Goal: Information Seeking & Learning: Learn about a topic

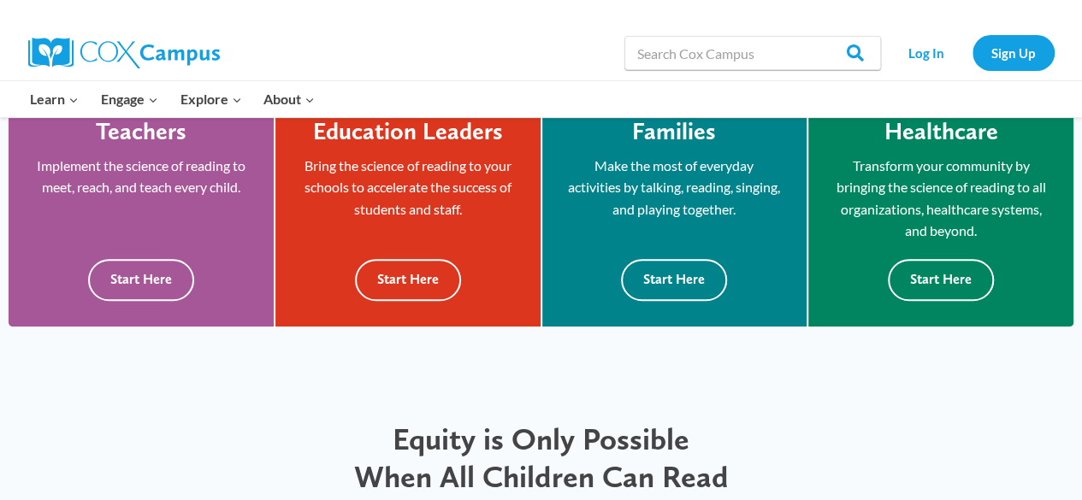
scroll to position [428, 0]
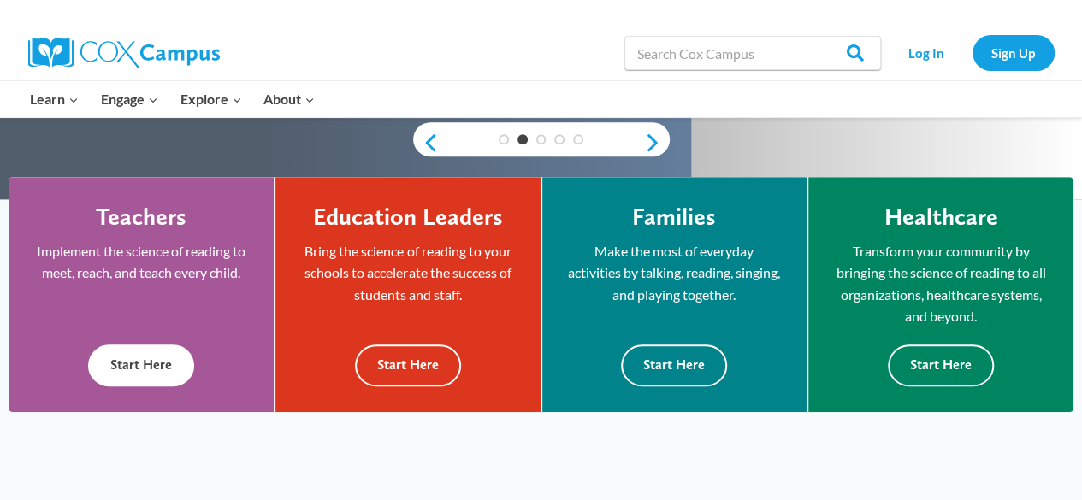
click at [149, 366] on button "Start Here" at bounding box center [141, 366] width 106 height 42
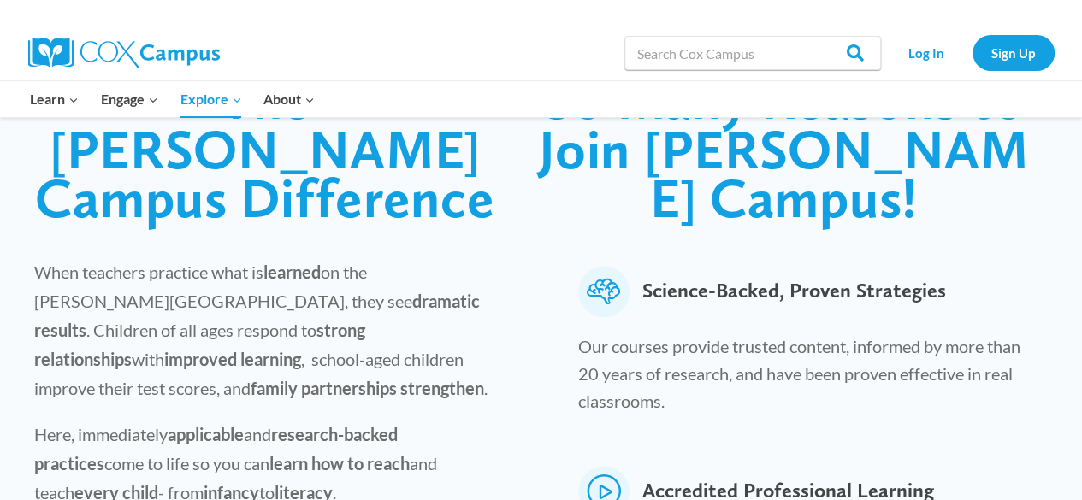
scroll to position [342, 0]
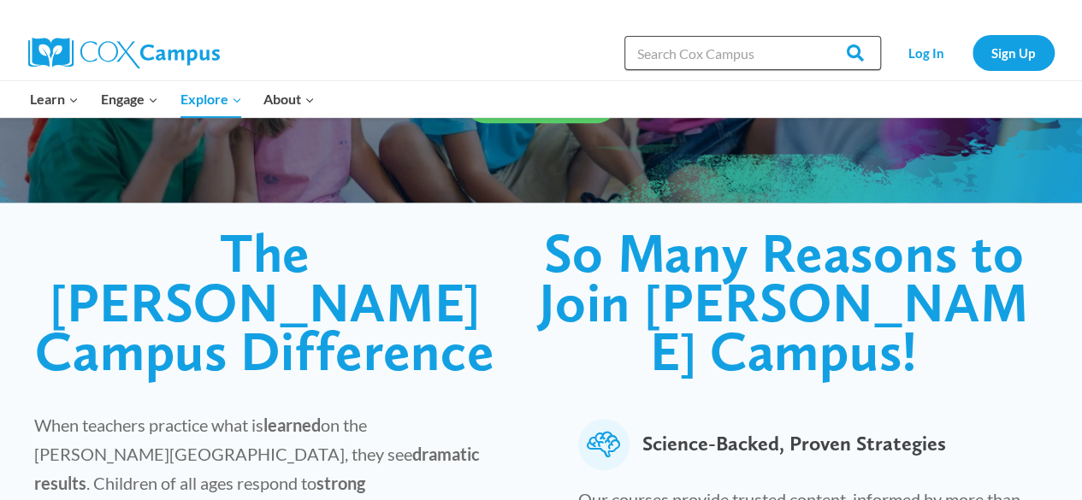
click at [672, 54] on input "Search in [URL][DOMAIN_NAME]" at bounding box center [752, 53] width 257 height 34
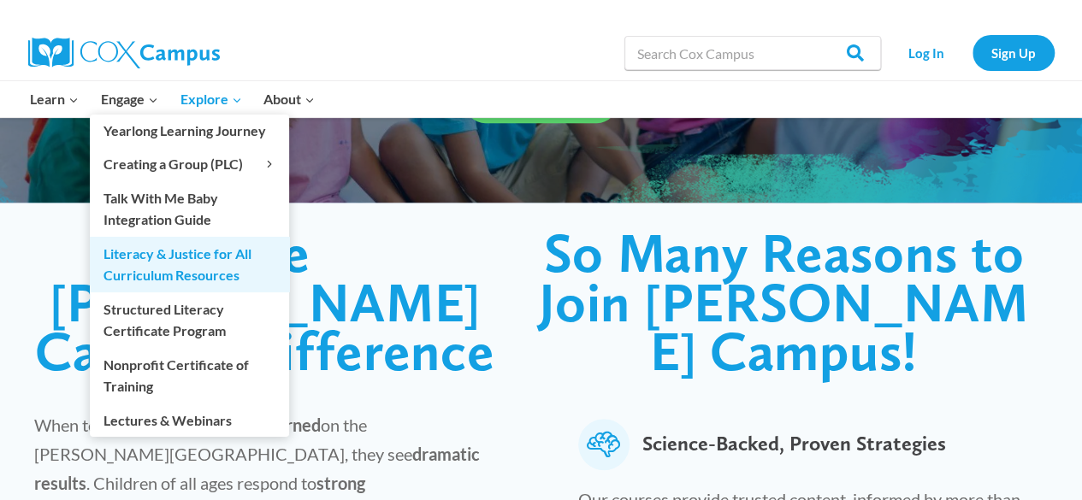
click at [186, 261] on link "Literacy & Justice for All Curriculum Resources" at bounding box center [189, 264] width 199 height 55
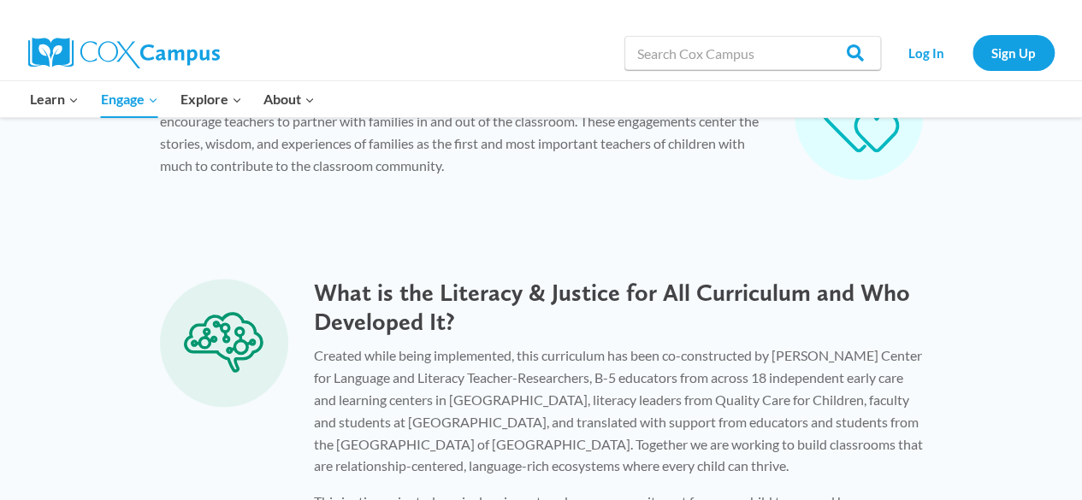
scroll to position [855, 0]
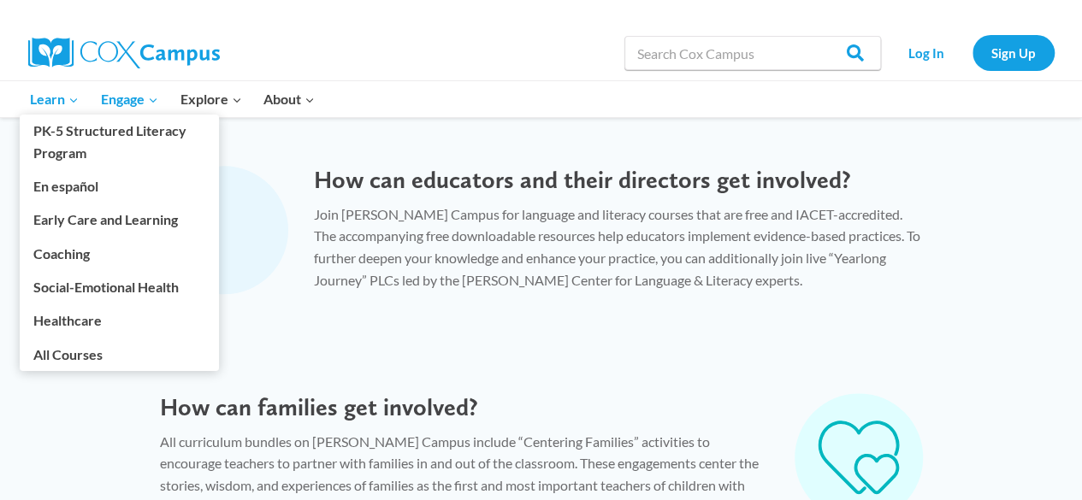
click at [63, 97] on span "Learn Expand" at bounding box center [54, 99] width 49 height 22
click at [98, 214] on link "Early Care and Learning" at bounding box center [119, 220] width 199 height 32
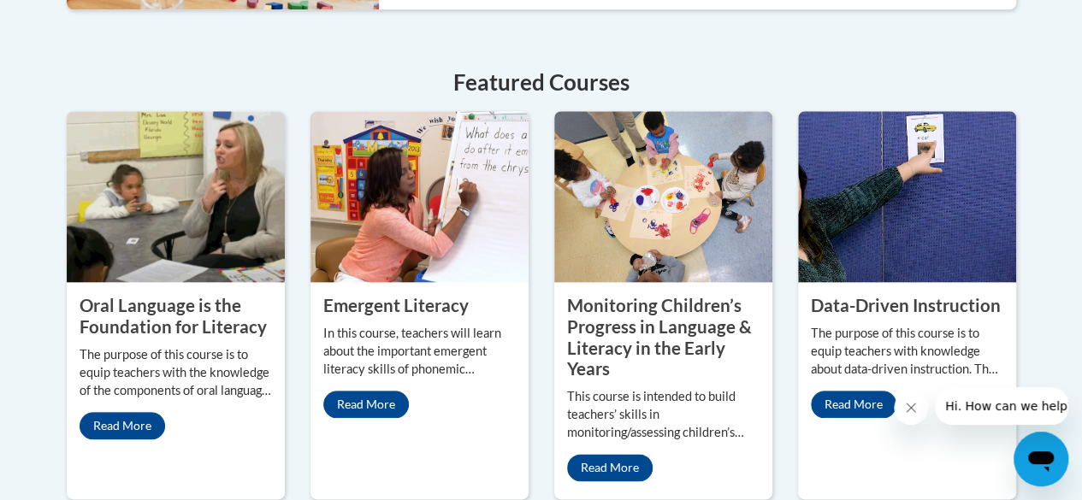
scroll to position [770, 0]
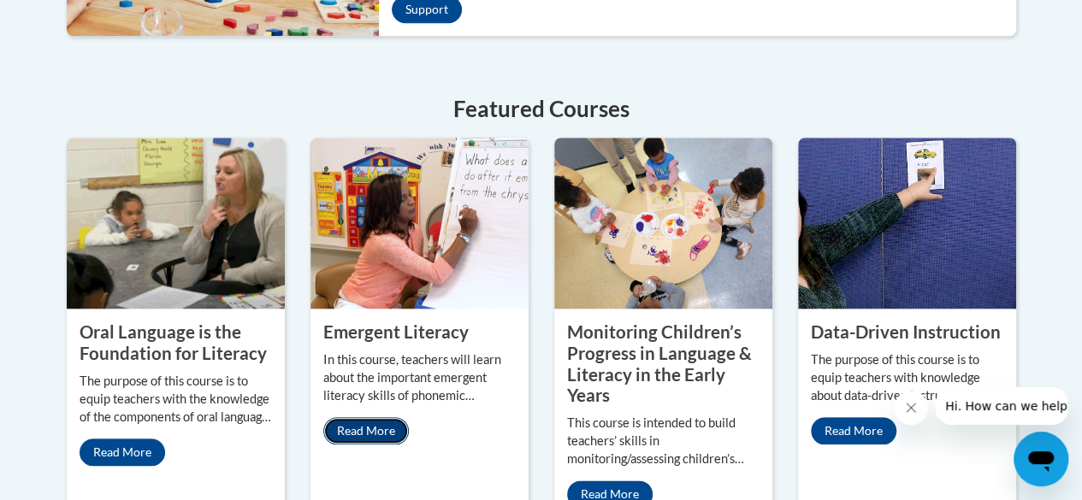
click at [369, 428] on link "Read More" at bounding box center [366, 430] width 86 height 27
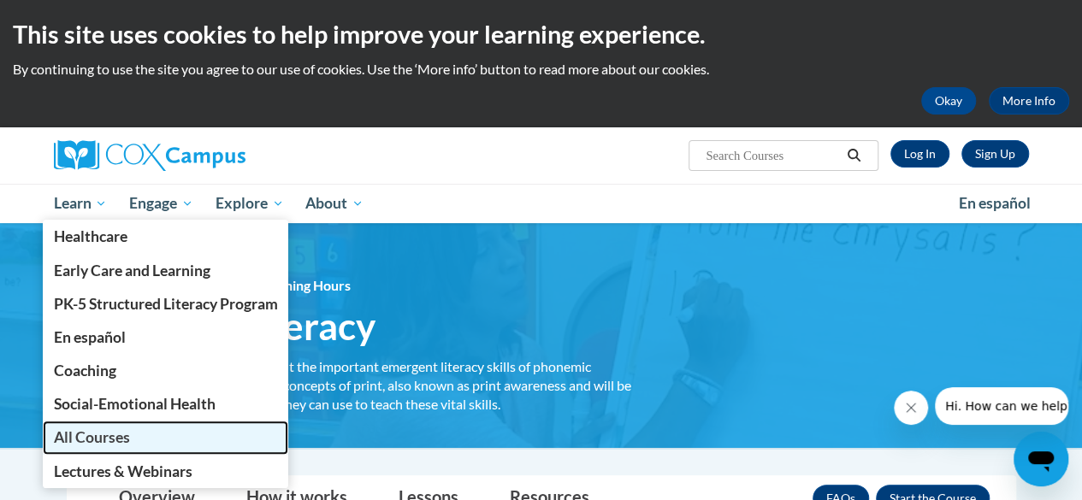
click at [81, 432] on span "All Courses" at bounding box center [91, 437] width 76 height 18
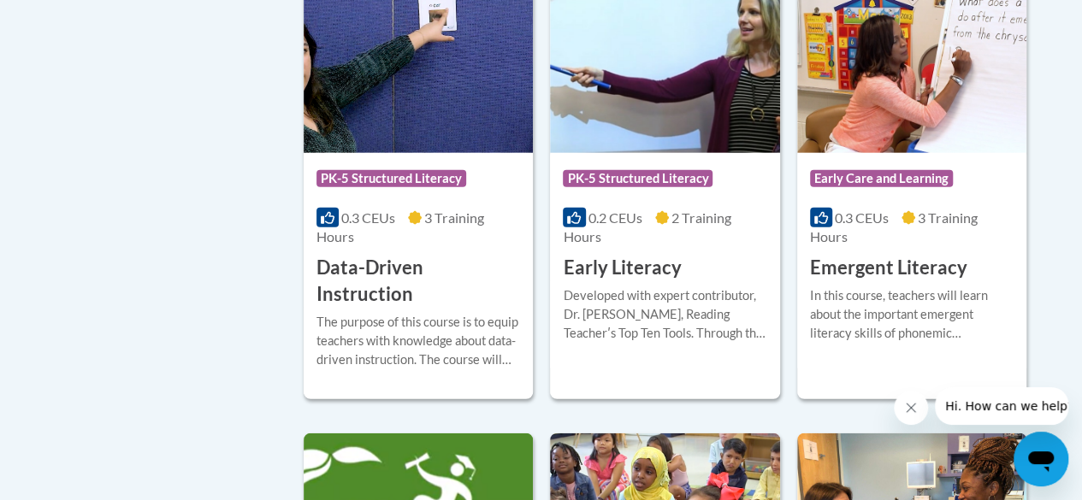
scroll to position [2053, 0]
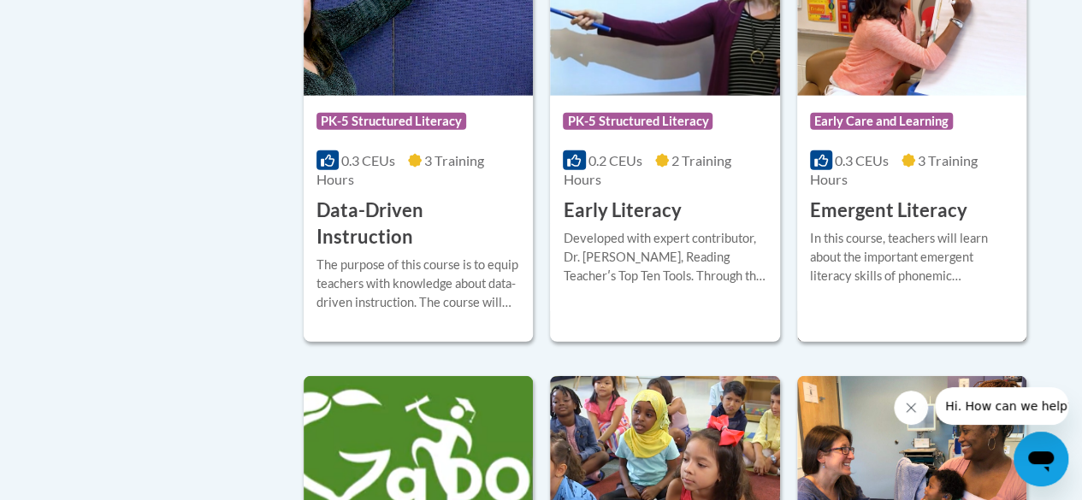
click at [888, 129] on span "Early Care and Learning" at bounding box center [883, 123] width 147 height 21
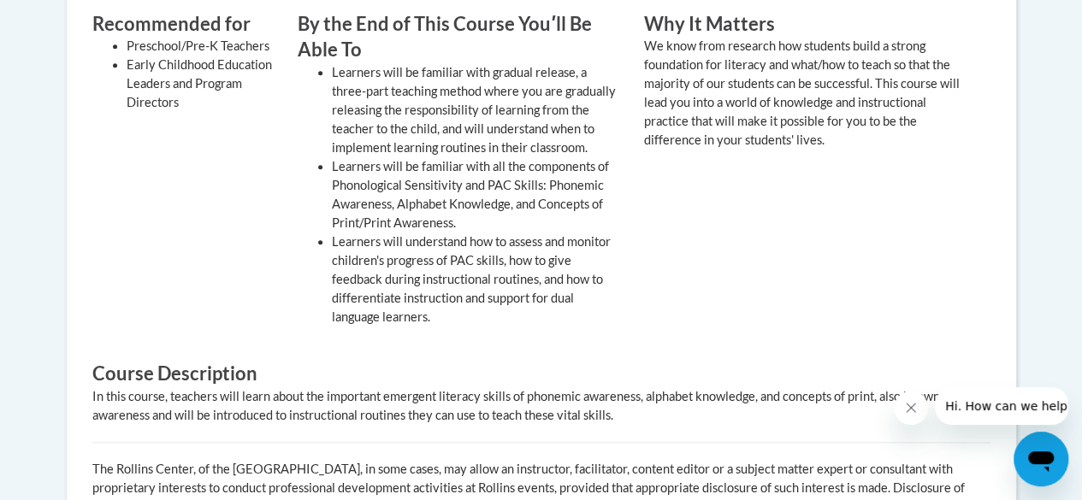
scroll to position [650, 0]
